Goal: Check status

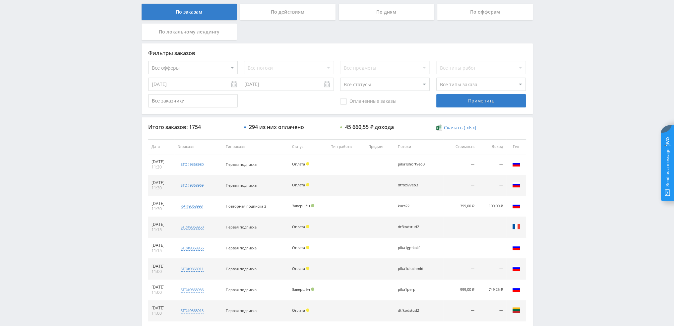
scroll to position [97, 0]
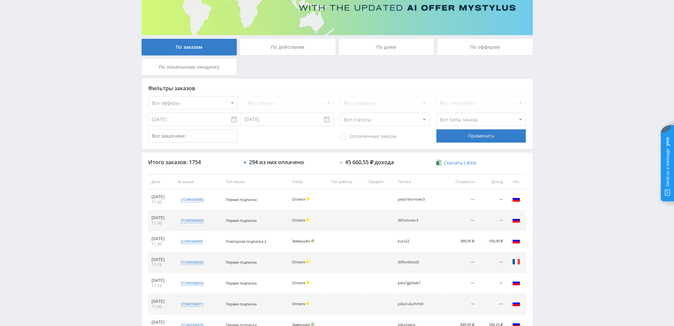
click at [369, 46] on div "По дням" at bounding box center [386, 47] width 95 height 17
click at [0, 0] on input "По дням" at bounding box center [0, 0] width 0 height 0
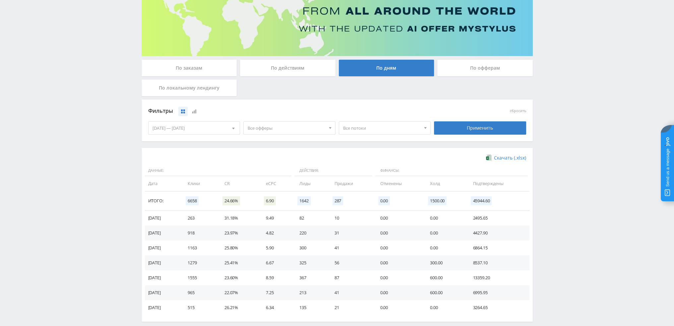
scroll to position [74, 0]
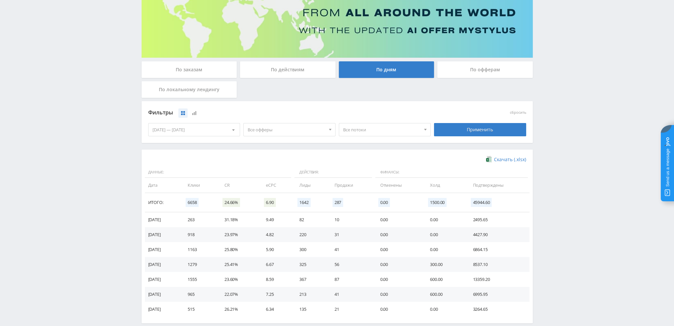
click at [285, 131] on span "Все офферы" at bounding box center [287, 129] width 78 height 13
click at [266, 200] on button "Study AI (RevShare)" at bounding box center [290, 198] width 92 height 9
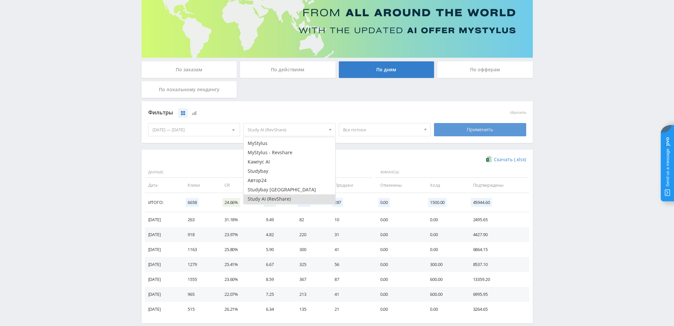
click at [484, 130] on div "Применить" at bounding box center [480, 129] width 92 height 13
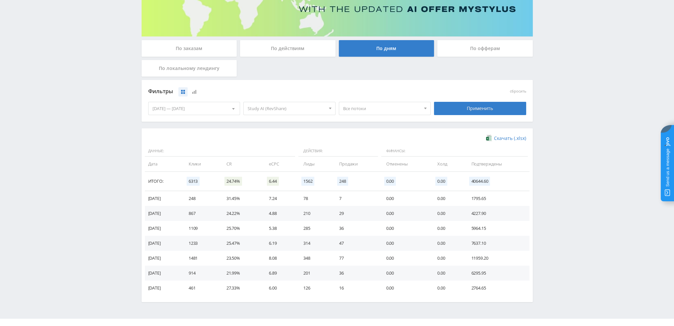
scroll to position [107, 0]
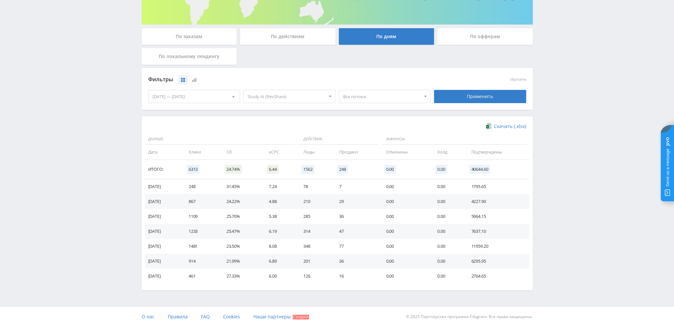
click at [365, 98] on span "Все потоки" at bounding box center [382, 96] width 78 height 13
click at [372, 113] on button "pika1ozhivVEO" at bounding box center [385, 113] width 92 height 9
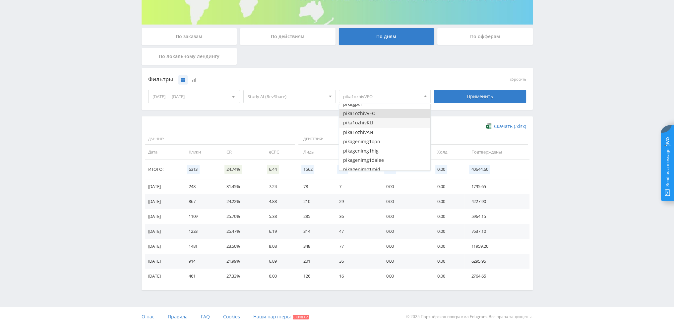
drag, startPoint x: 371, startPoint y: 120, endPoint x: 373, endPoint y: 132, distance: 12.0
click at [371, 120] on button "pika1ozhivKLI" at bounding box center [385, 122] width 92 height 9
click at [373, 132] on button "pika1ozhivAN" at bounding box center [385, 132] width 92 height 9
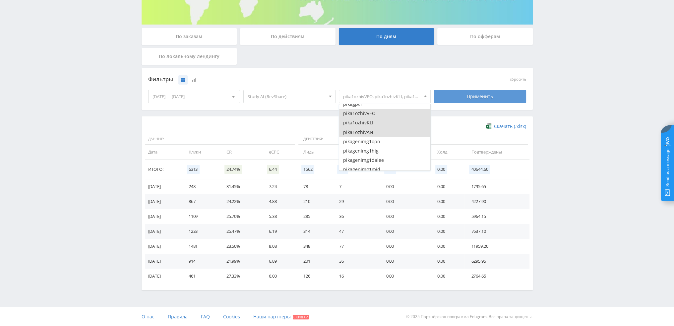
click at [475, 100] on div "Применить" at bounding box center [480, 96] width 92 height 13
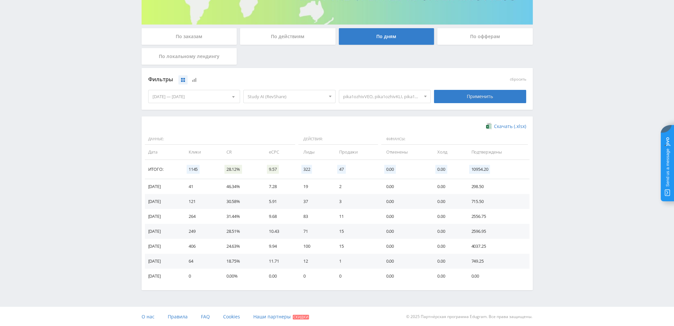
scroll to position [107, 0]
click at [385, 95] on span "pika1ozhivVEO, pika1ozhivKLI, pika1ozhivAN" at bounding box center [382, 96] width 78 height 13
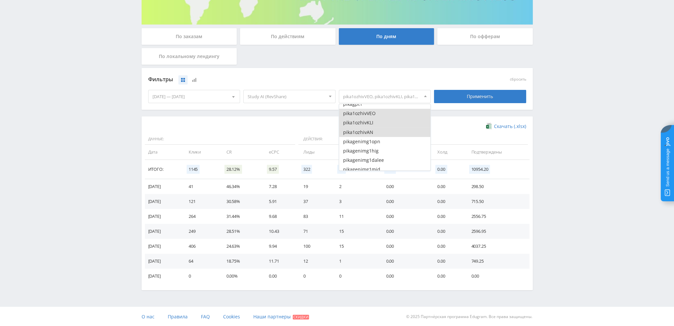
click at [363, 132] on button "pika1ozhivAN" at bounding box center [385, 132] width 92 height 9
click at [365, 124] on button "pika1ozhivKLI" at bounding box center [385, 122] width 92 height 9
click at [365, 113] on button "pika1ozhivVEO" at bounding box center [385, 113] width 92 height 9
click at [371, 132] on button "pika1fotvvidKLING16" at bounding box center [385, 130] width 92 height 9
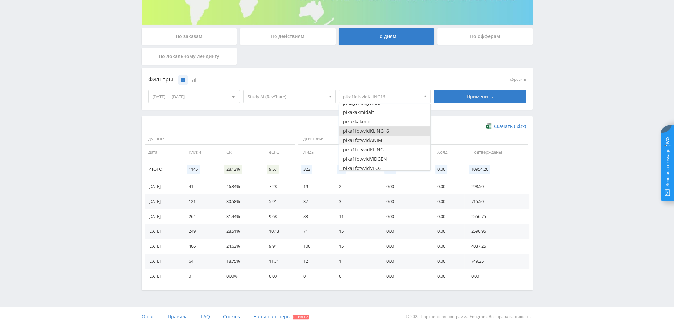
click at [372, 141] on button "pika1fotvvidANIM" at bounding box center [385, 140] width 92 height 9
click at [372, 149] on button "pika1fotvvidKLING" at bounding box center [385, 149] width 92 height 9
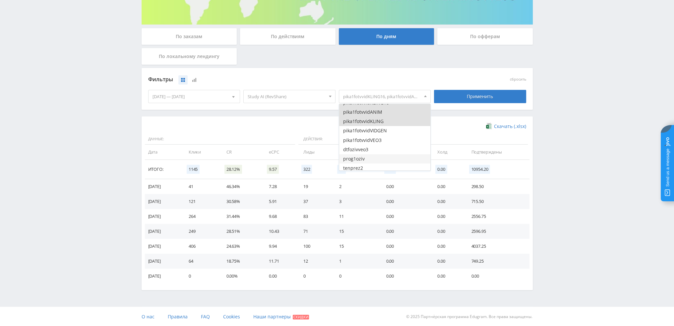
scroll to position [365, 0]
click at [379, 127] on button "pika1fotvvidVIDGEN" at bounding box center [385, 125] width 92 height 9
drag, startPoint x: 379, startPoint y: 135, endPoint x: 386, endPoint y: 135, distance: 7.0
click at [379, 135] on button "pika1fotvvidVEO3" at bounding box center [385, 135] width 92 height 9
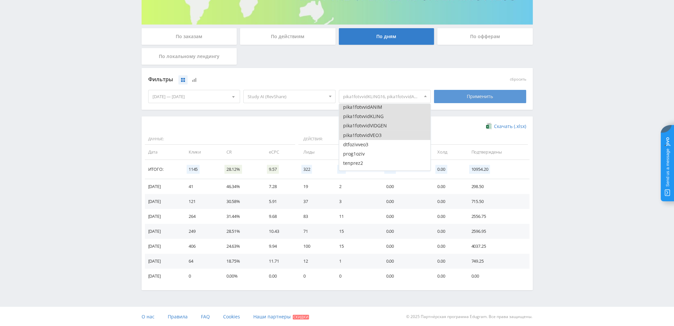
click at [464, 96] on div "Применить" at bounding box center [480, 96] width 92 height 13
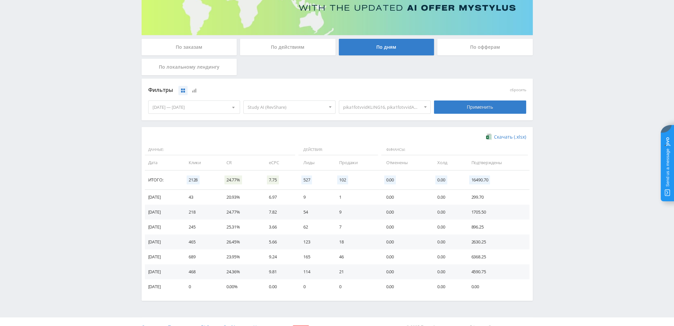
scroll to position [99, 0]
